Goal: Find specific page/section: Find specific page/section

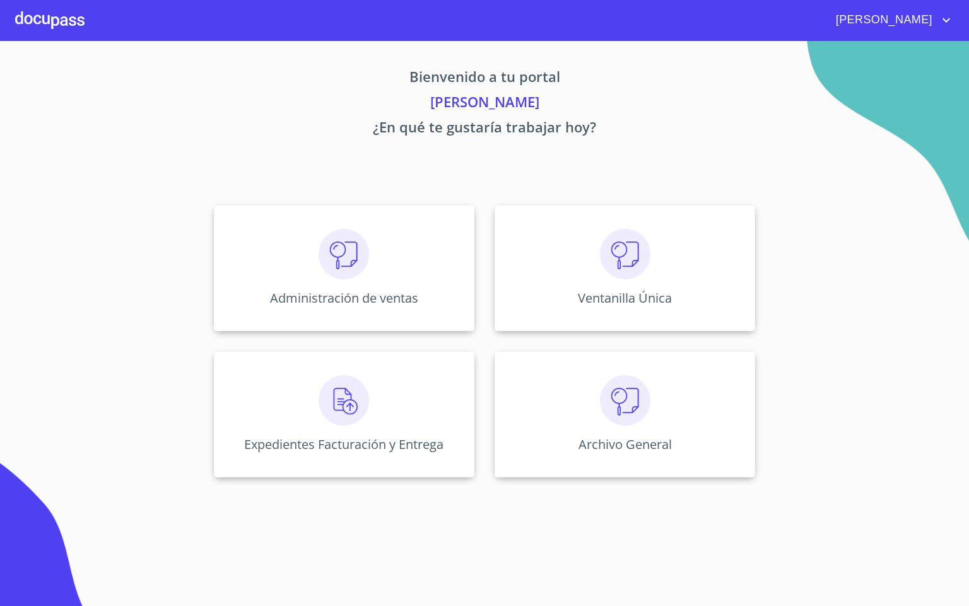
click at [324, 269] on img at bounding box center [344, 254] width 50 height 50
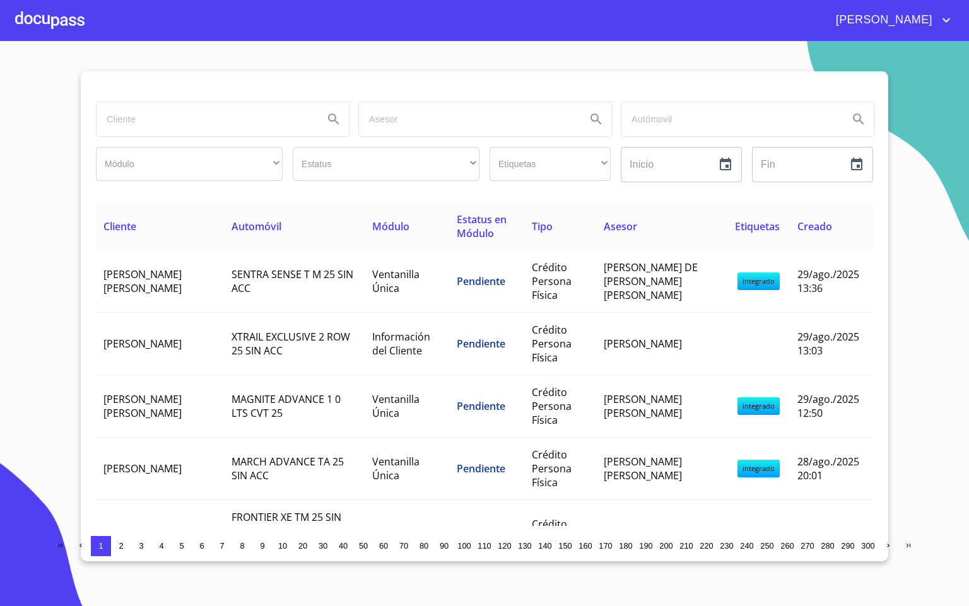
click at [167, 123] on input "search" at bounding box center [205, 119] width 217 height 34
type input "[PERSON_NAME]"
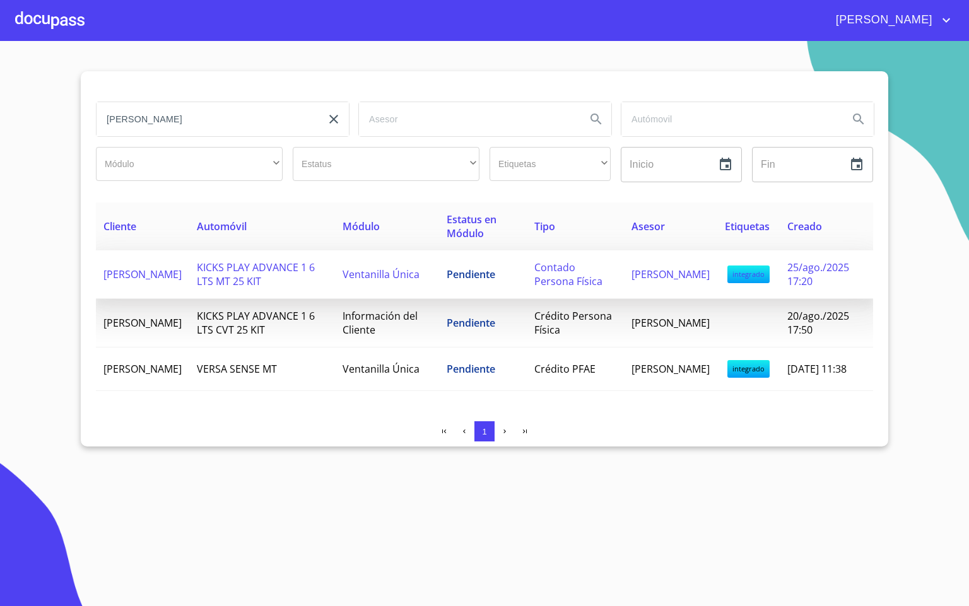
click at [241, 273] on span "KICKS PLAY ADVANCE 1 6 LTS MT 25 KIT" at bounding box center [256, 275] width 118 height 28
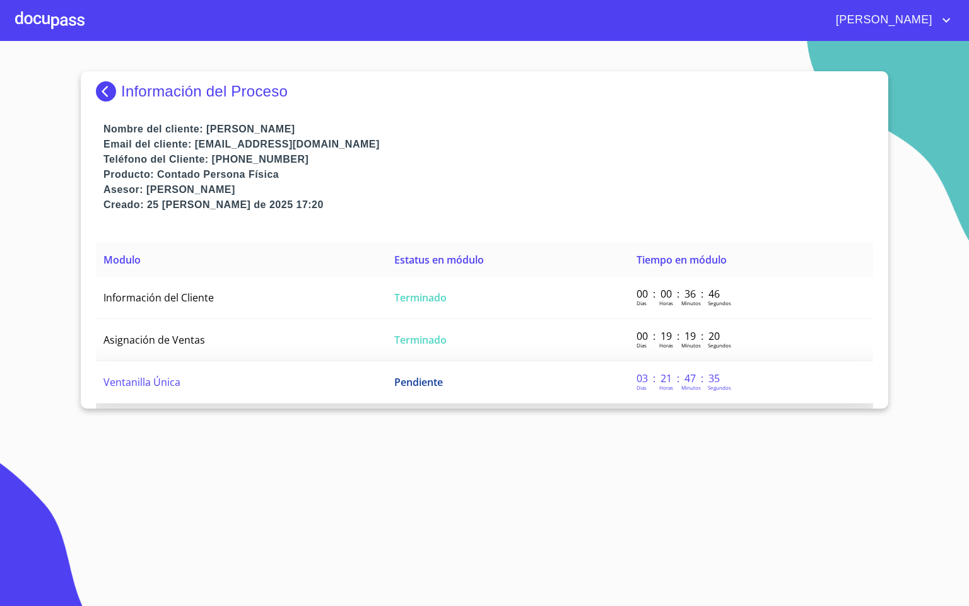
click at [216, 379] on td "Ventanilla Única" at bounding box center [241, 383] width 291 height 42
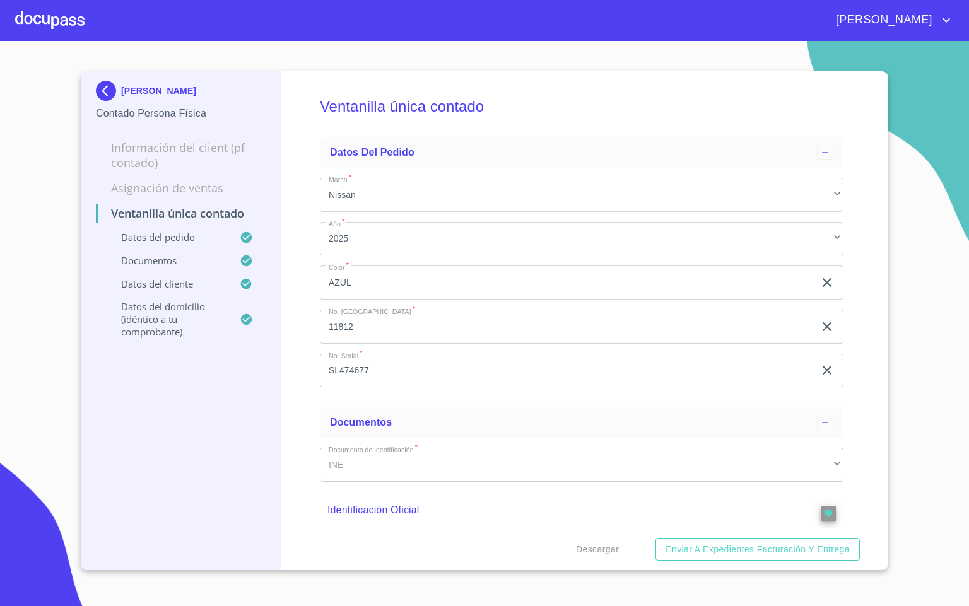
click at [298, 353] on div "Ventanilla única contado Datos del pedido Marca   * Nissan ​ Año   * 2025 ​ Col…" at bounding box center [581, 299] width 601 height 457
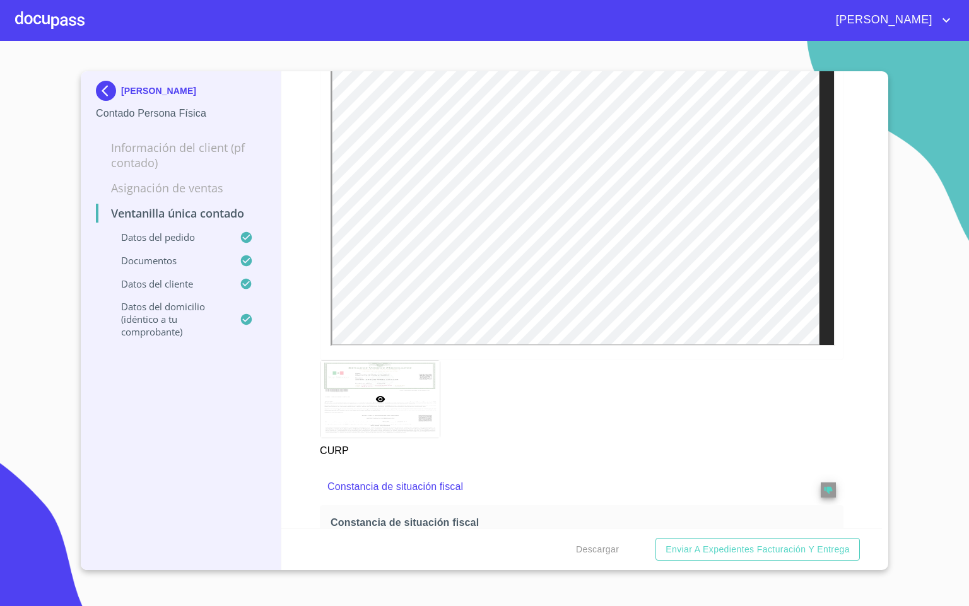
scroll to position [1609, 0]
